Goal: Find specific page/section: Find specific page/section

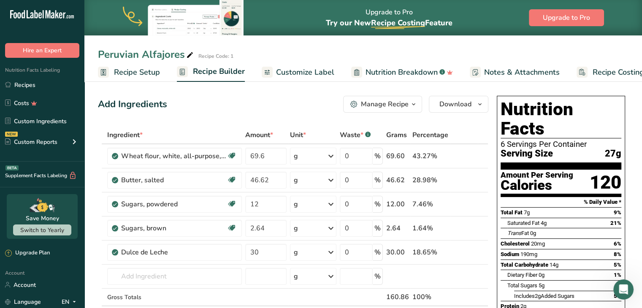
scroll to position [0, 3]
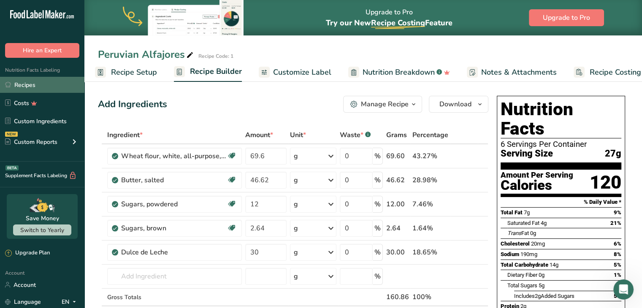
click at [27, 83] on link "Recipes" at bounding box center [42, 85] width 84 height 16
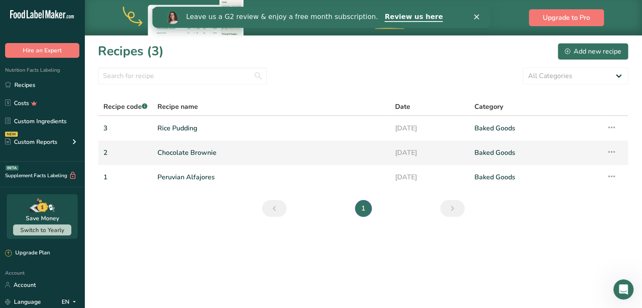
click at [204, 152] on link "Chocolate Brownie" at bounding box center [270, 153] width 227 height 18
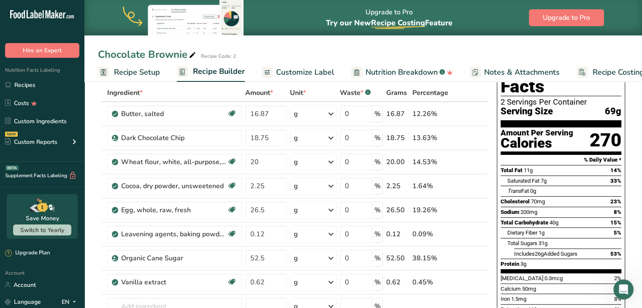
scroll to position [51, 0]
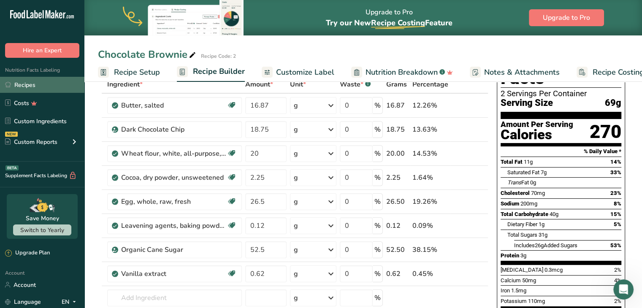
click at [27, 86] on link "Recipes" at bounding box center [42, 85] width 84 height 16
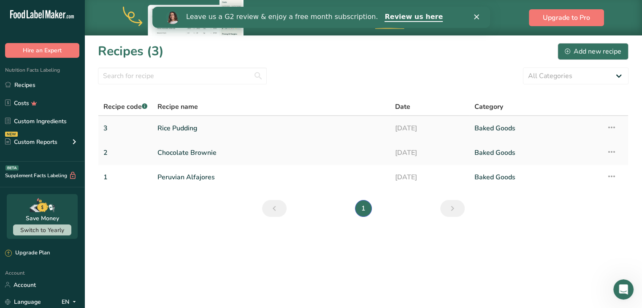
click at [222, 128] on link "Rice Pudding" at bounding box center [270, 128] width 227 height 18
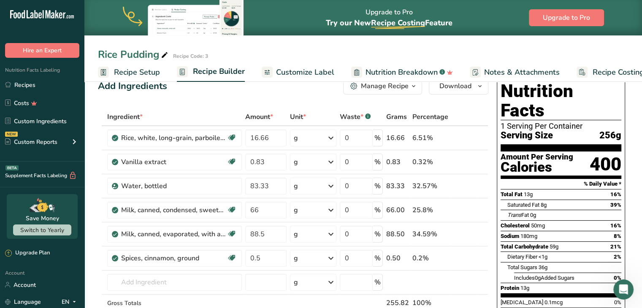
scroll to position [14, 0]
